Goal: Task Accomplishment & Management: Use online tool/utility

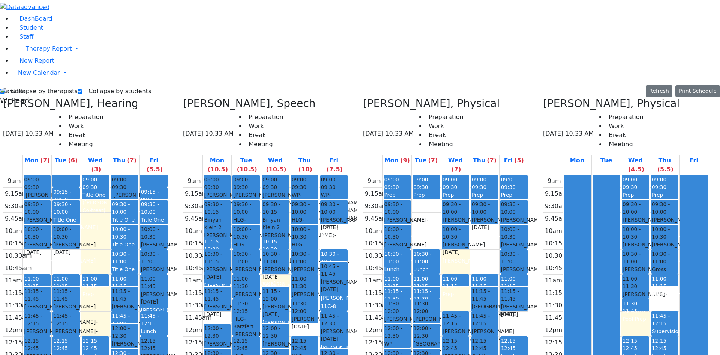
click at [29, 85] on label "Collapse by therapists" at bounding box center [41, 91] width 73 height 12
click at [5, 89] on input "Collapse by therapists" at bounding box center [2, 91] width 5 height 5
checkbox input "false"
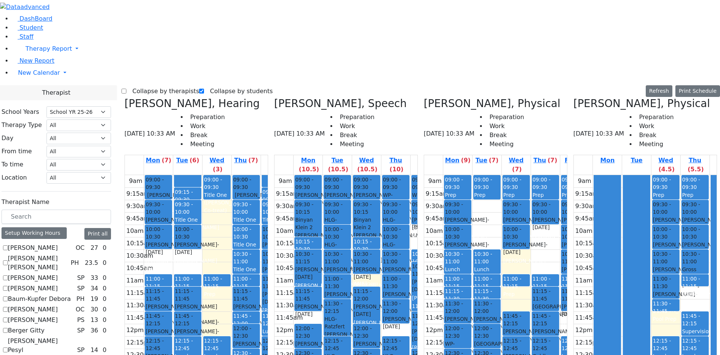
click at [209, 85] on label "Collapse by students" at bounding box center [238, 91] width 69 height 12
click at [204, 89] on input "Collapse by students" at bounding box center [201, 91] width 5 height 5
checkbox input "false"
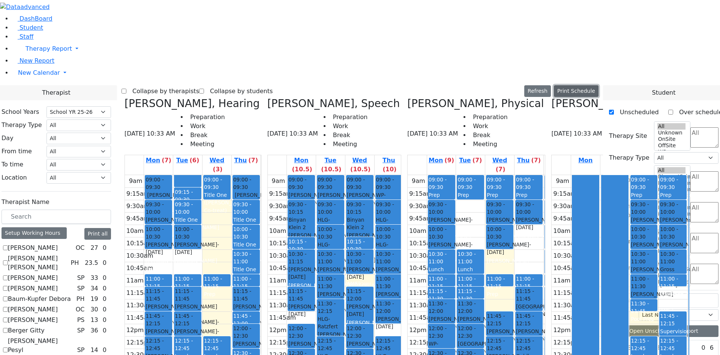
click at [582, 85] on button "Print Schedule" at bounding box center [576, 91] width 45 height 12
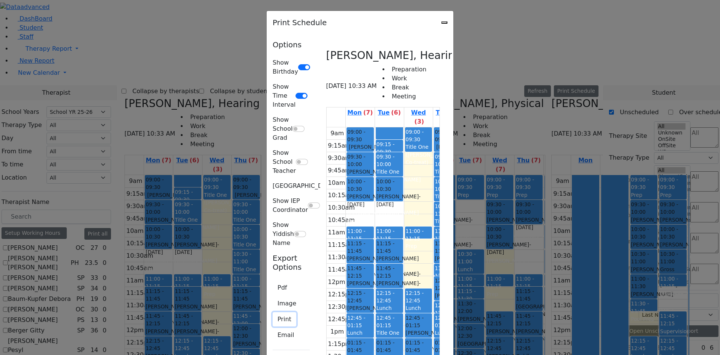
click at [273, 312] on button "Print" at bounding box center [285, 319] width 24 height 14
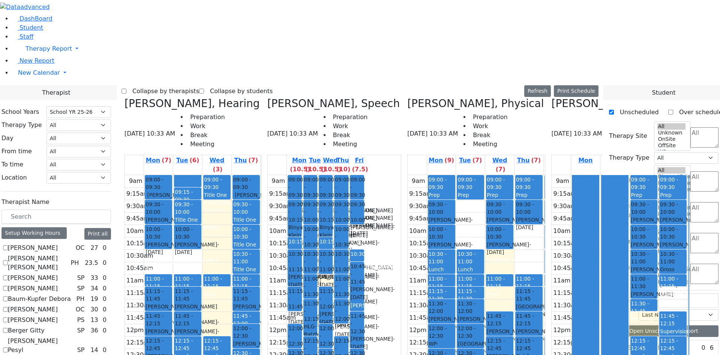
click at [365, 323] on td at bounding box center [326, 329] width 78 height 12
click at [361, 175] on div "9am 9:15am 9:30am 9:45am 10am 10:15am 10:30am 10:45am 11am 11:15am 11:30am 11:4…" at bounding box center [316, 323] width 97 height 297
drag, startPoint x: 389, startPoint y: 112, endPoint x: 391, endPoint y: 98, distance: 14.1
click at [365, 175] on div "9am 9:15am 9:30am 9:45am 10am 10:15am 10:30am 10:45am 11am 11:15am 11:30am 11:4…" at bounding box center [316, 323] width 97 height 297
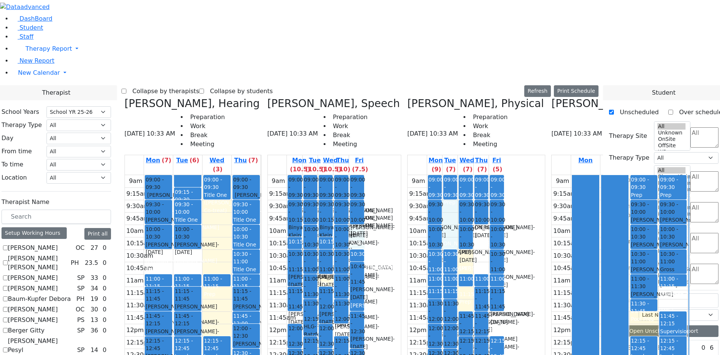
drag, startPoint x: 452, startPoint y: 82, endPoint x: 451, endPoint y: 110, distance: 28.2
click at [451, 175] on div "9am 9:15am 9:30am 9:45am 10am 10:15am 10:30am 10:45am 11am 11:15am 11:30am 11:4…" at bounding box center [456, 323] width 97 height 297
